Goal: Complete application form

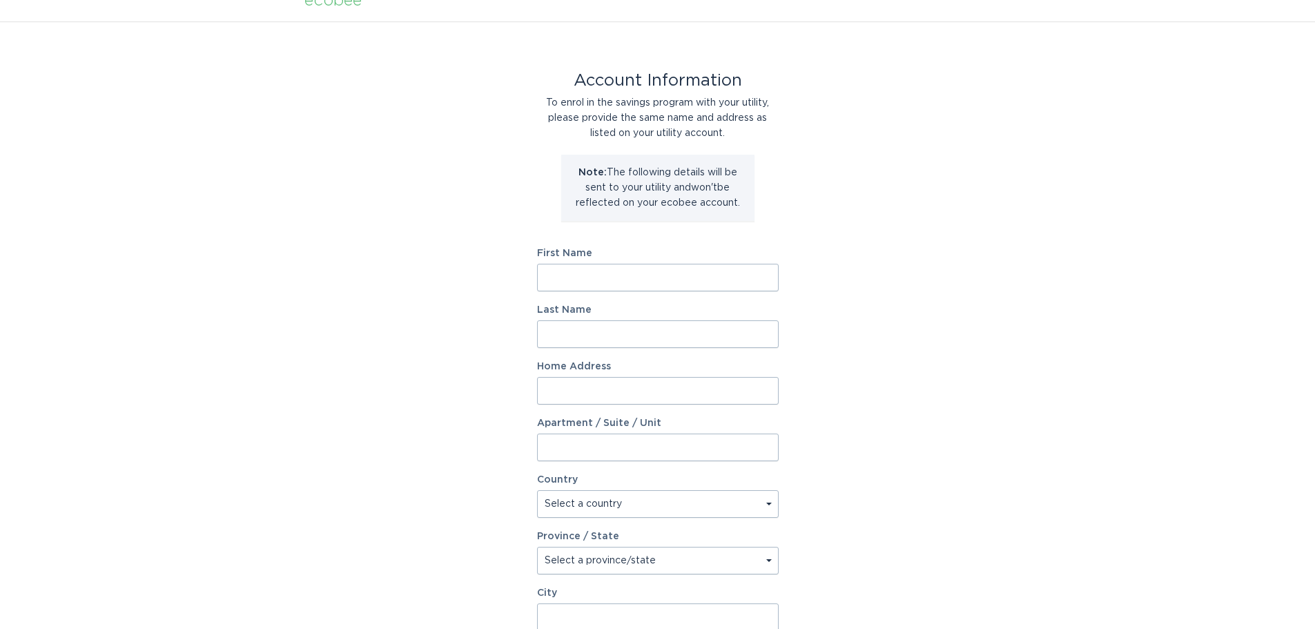
scroll to position [69, 0]
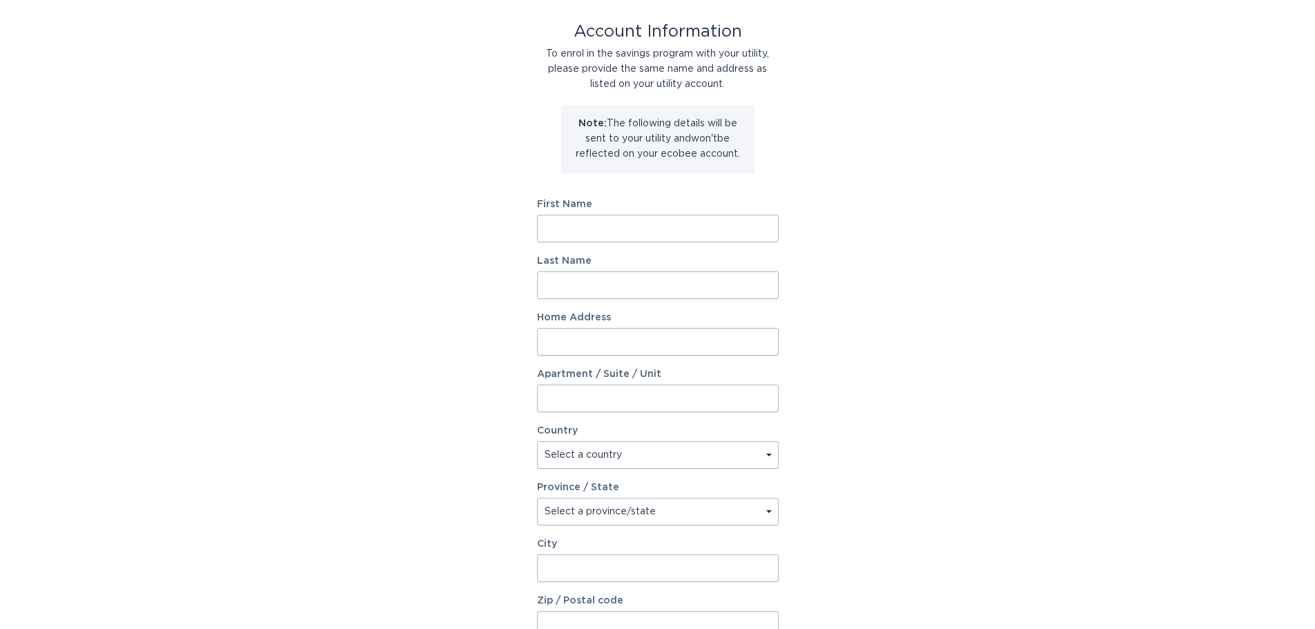
click at [699, 236] on input "First Name" at bounding box center [658, 229] width 242 height 28
type input "Chelsea"
type input "[PERSON_NAME]"
type input "[STREET_ADDRESS]"
select select "US"
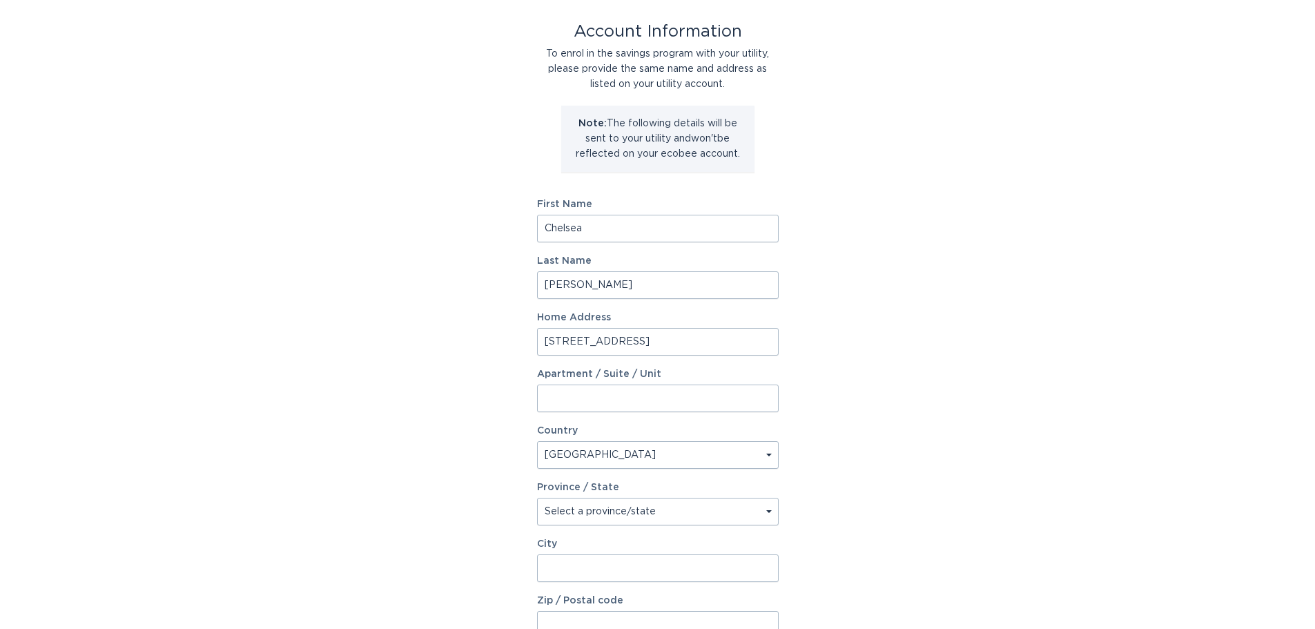
type input "Corona"
type input "92882"
select select "CA"
click at [887, 315] on div "Account Information To enrol in the savings program with your utility, please p…" at bounding box center [657, 353] width 1315 height 763
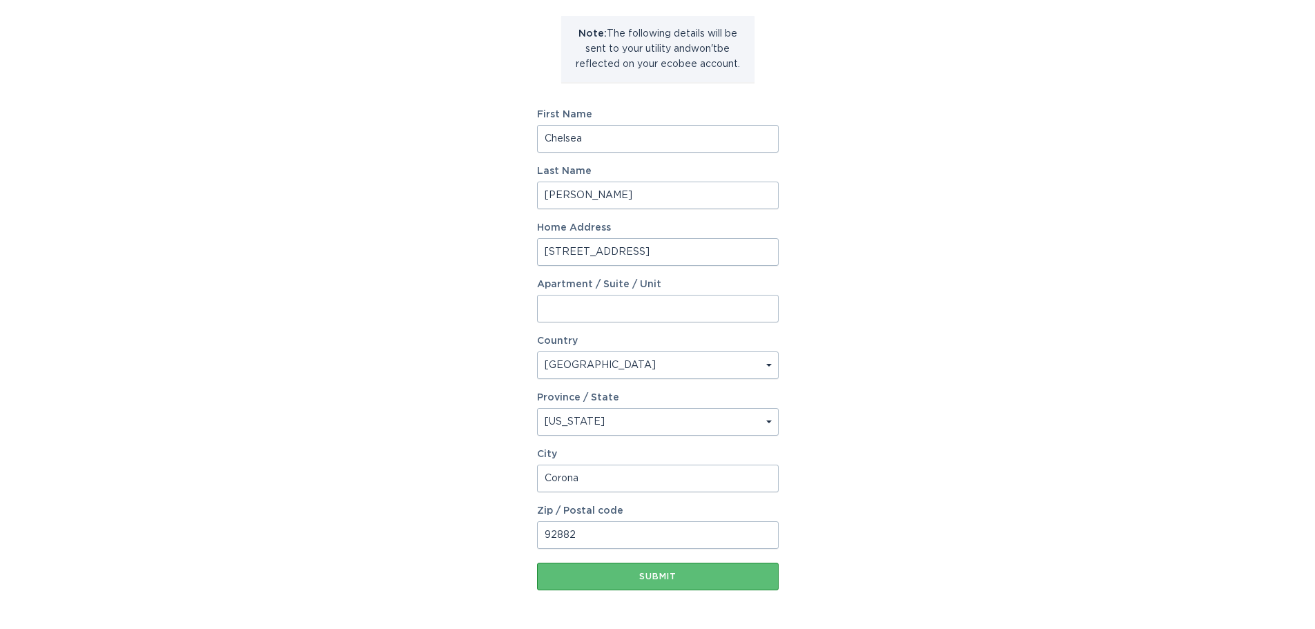
scroll to position [211, 0]
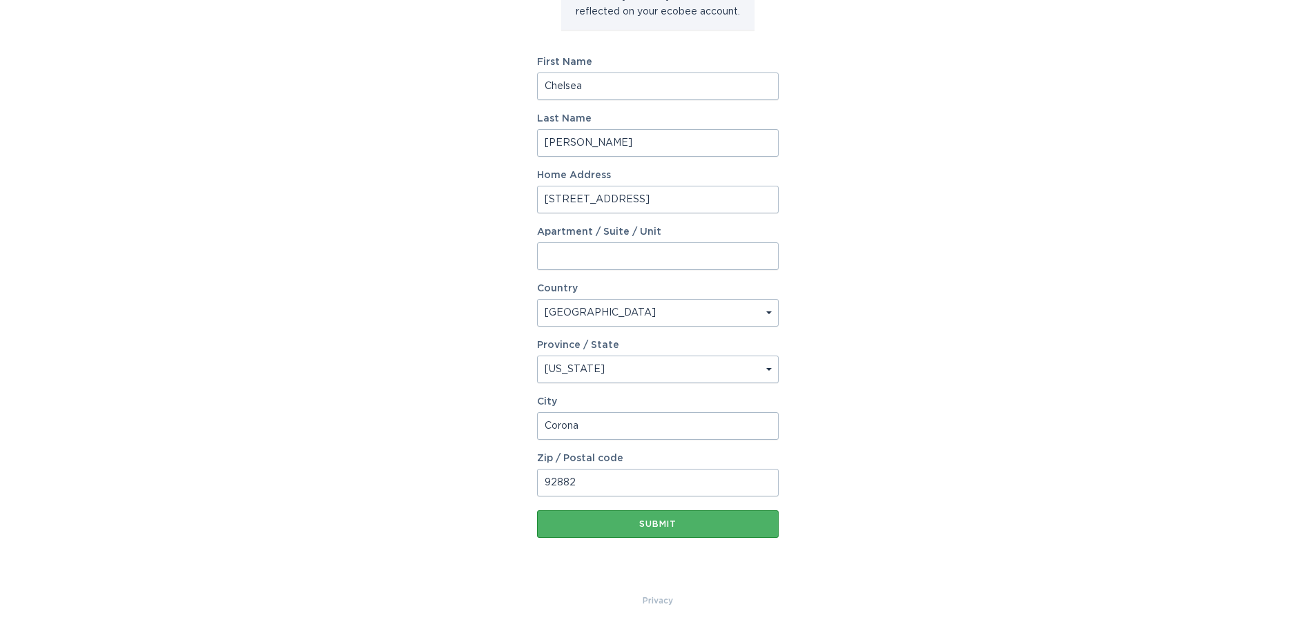
click at [723, 528] on button "Submit" at bounding box center [658, 524] width 242 height 28
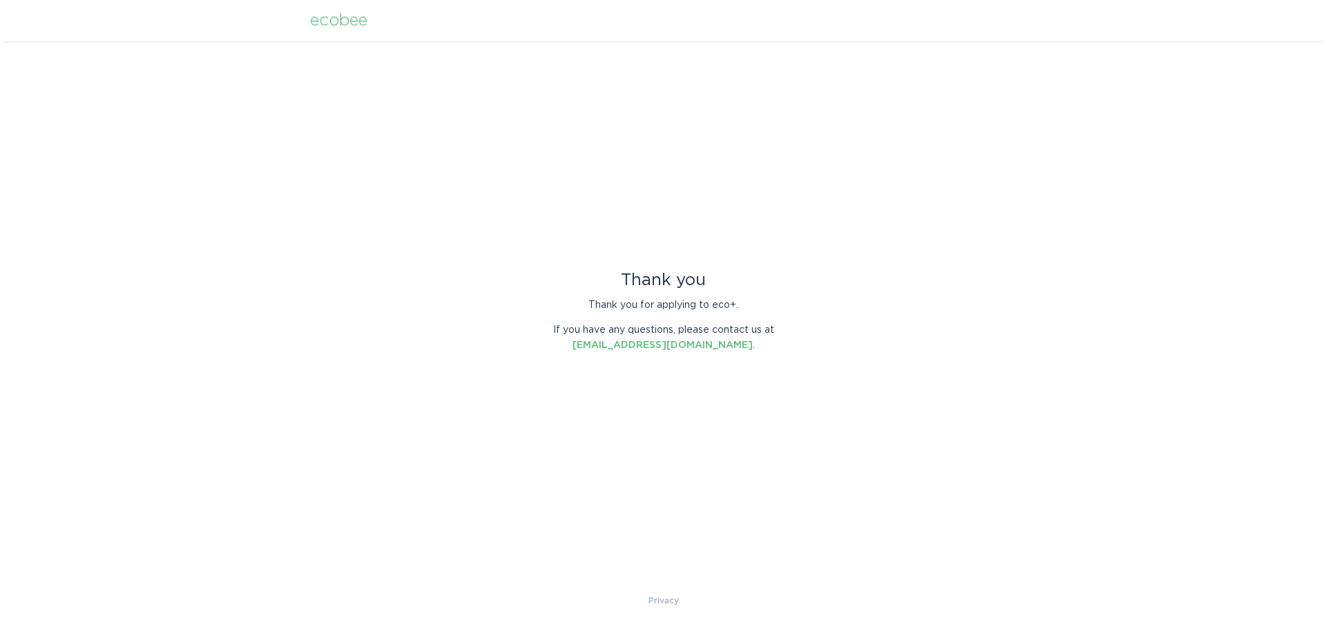
scroll to position [0, 0]
